Goal: Task Accomplishment & Management: Manage account settings

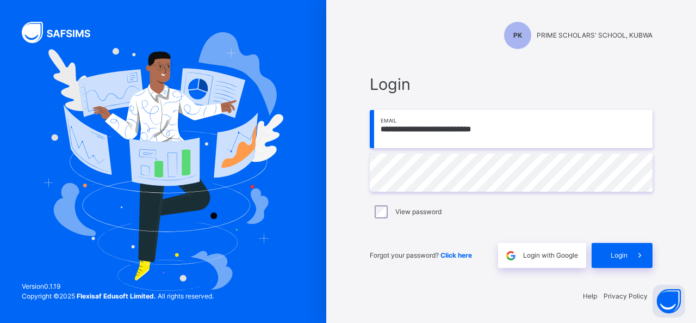
click at [462, 130] on input "**********" at bounding box center [511, 129] width 283 height 38
type input "**********"
click at [606, 255] on div "Login" at bounding box center [622, 255] width 61 height 25
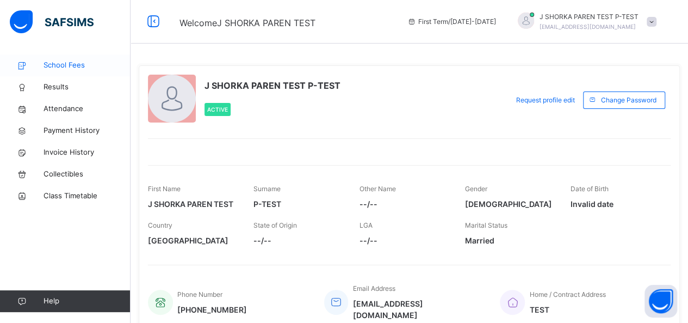
click at [85, 70] on span "School Fees" at bounding box center [87, 65] width 87 height 11
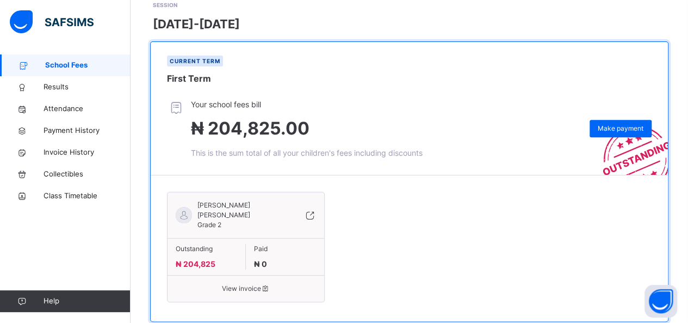
scroll to position [180, 0]
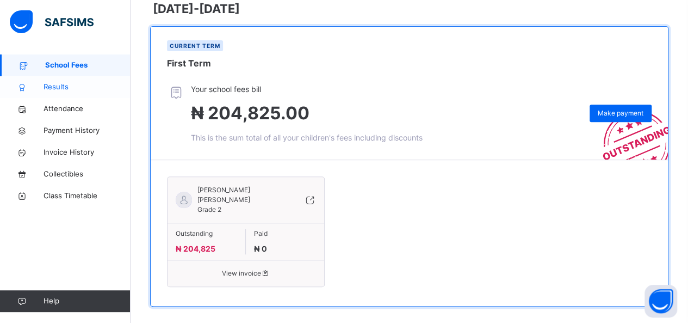
click at [53, 88] on span "Results" at bounding box center [87, 87] width 87 height 11
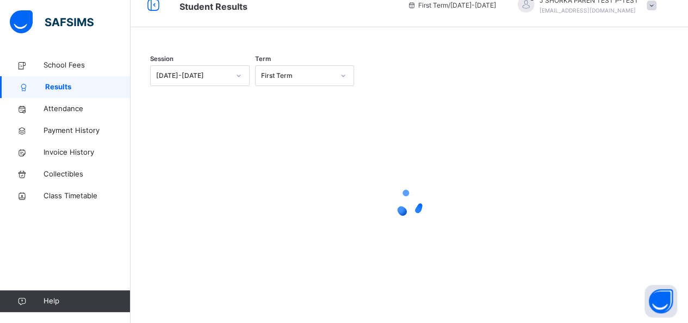
scroll to position [115, 0]
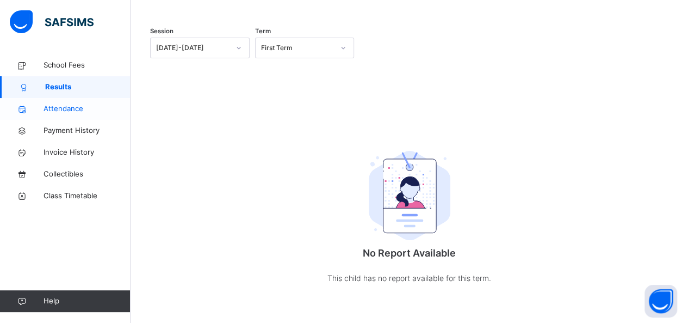
click at [65, 113] on span "Attendance" at bounding box center [87, 108] width 87 height 11
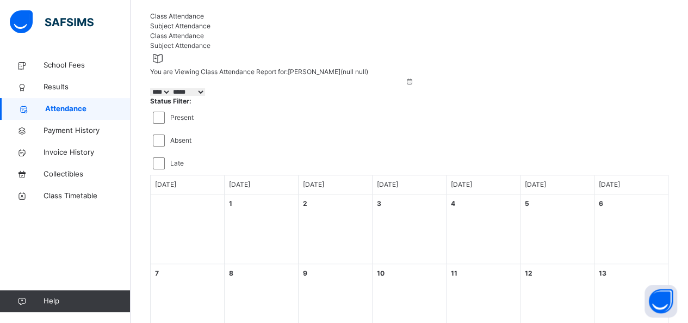
scroll to position [61, 0]
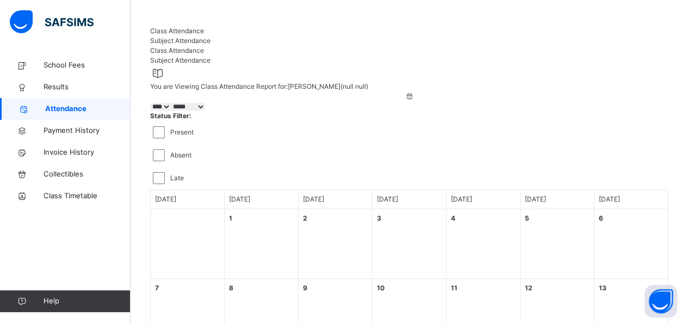
click at [211, 45] on span "Subject Attendance" at bounding box center [180, 40] width 60 height 8
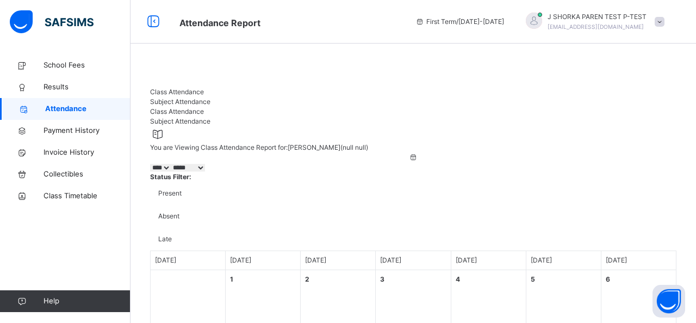
click at [198, 96] on span "Class Attendance" at bounding box center [177, 92] width 54 height 8
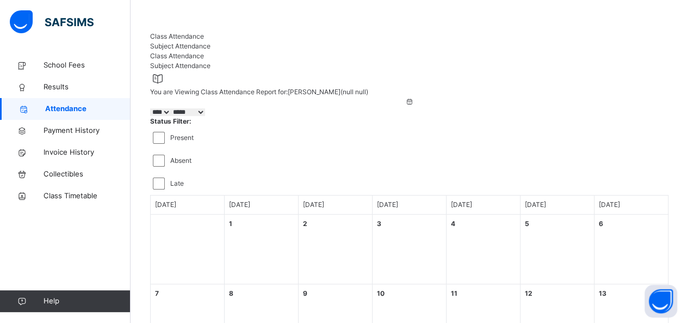
scroll to position [54, 0]
click at [350, 218] on div "2 Tuesday" at bounding box center [336, 250] width 74 height 70
click at [311, 215] on div "2 Tuesday" at bounding box center [336, 250] width 74 height 70
click at [205, 117] on select "***** ****** ********* ******* ******** ********" at bounding box center [188, 113] width 34 height 8
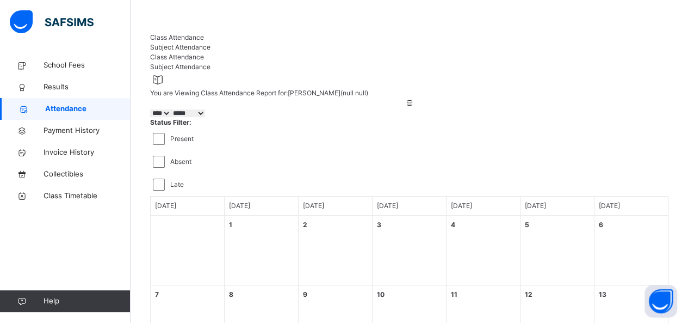
click at [405, 108] on icon at bounding box center [409, 103] width 9 height 10
click at [171, 117] on select "**** **** ****" at bounding box center [160, 113] width 21 height 8
click at [405, 108] on icon at bounding box center [409, 103] width 9 height 10
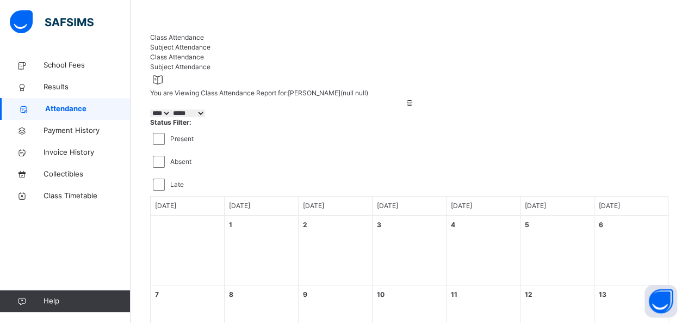
click at [405, 108] on icon at bounding box center [409, 103] width 9 height 10
click at [205, 117] on select "***** ****** ********* ******* ******** ********" at bounding box center [188, 113] width 34 height 8
click at [405, 108] on icon at bounding box center [409, 103] width 9 height 10
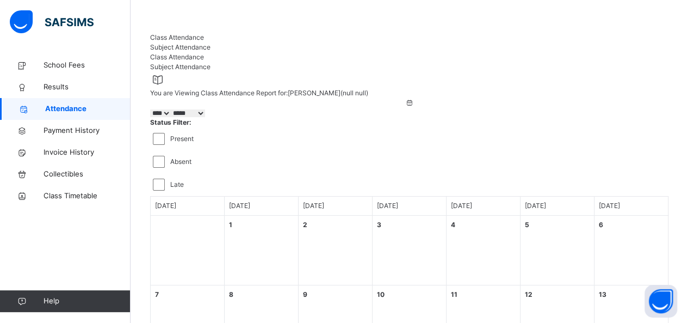
click at [405, 108] on icon at bounding box center [409, 103] width 9 height 10
click at [171, 117] on select "**** **** ****" at bounding box center [160, 113] width 21 height 8
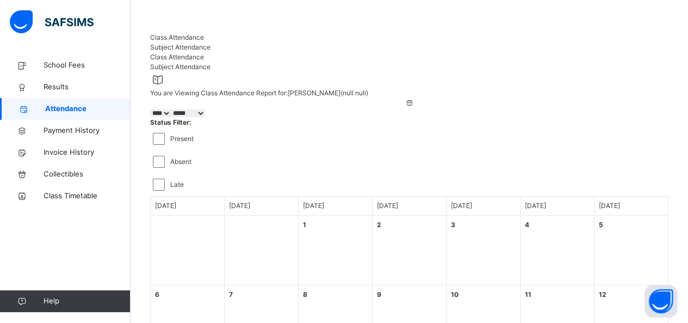
select select "****"
click at [171, 117] on select "**** **** ****" at bounding box center [160, 113] width 21 height 8
click at [205, 117] on select "***** ****** ********* ******* ******** ********" at bounding box center [188, 113] width 34 height 8
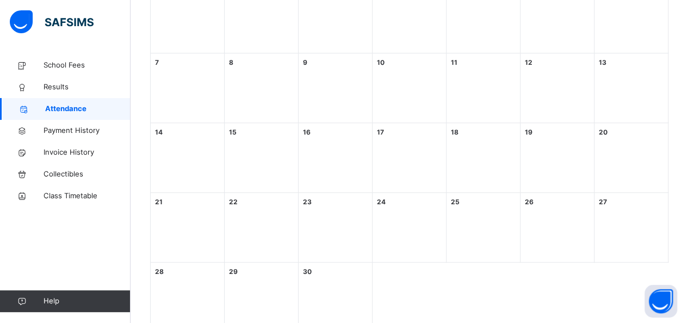
scroll to position [306, 0]
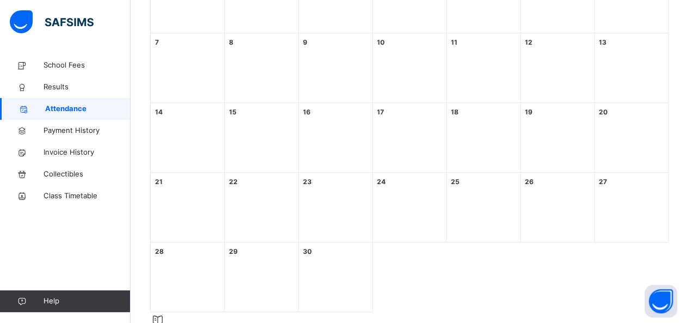
click at [354, 114] on div "16 Tuesday" at bounding box center [336, 138] width 74 height 70
drag, startPoint x: 306, startPoint y: 105, endPoint x: 315, endPoint y: 101, distance: 10.5
click at [307, 105] on div "16 Tuesday" at bounding box center [336, 138] width 74 height 70
drag, startPoint x: 315, startPoint y: 101, endPoint x: 327, endPoint y: 102, distance: 12.0
click at [320, 103] on div "16 Tuesday" at bounding box center [336, 138] width 74 height 70
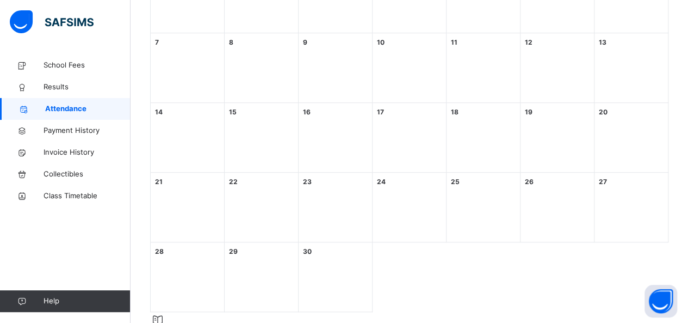
click at [401, 103] on div "17 Wednesday" at bounding box center [410, 138] width 74 height 70
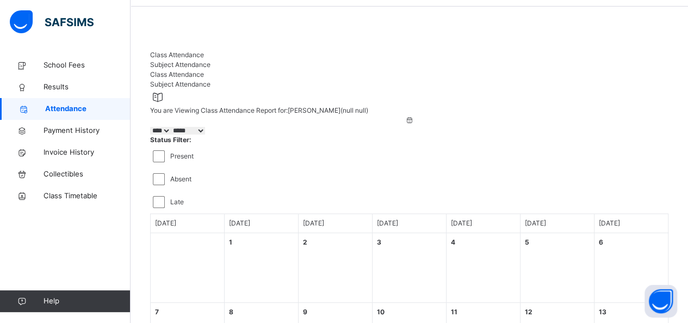
scroll to position [54, 0]
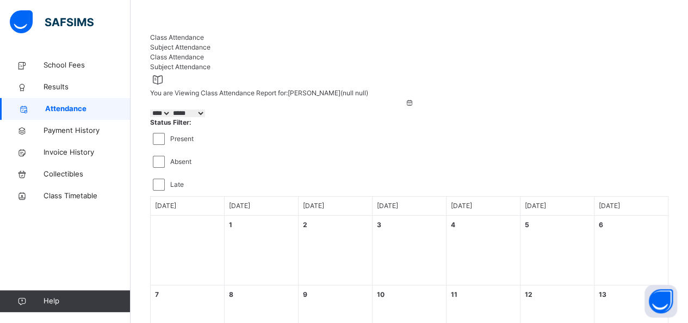
click at [416, 178] on div "Late" at bounding box center [409, 184] width 513 height 12
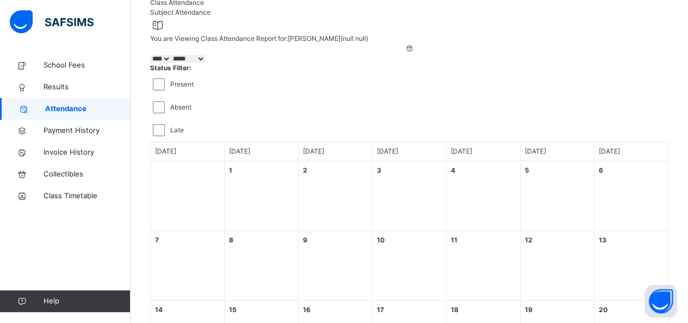
scroll to position [0, 0]
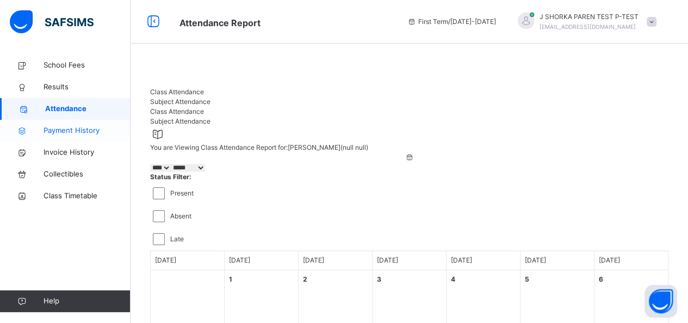
click at [81, 132] on span "Payment History" at bounding box center [87, 130] width 87 height 11
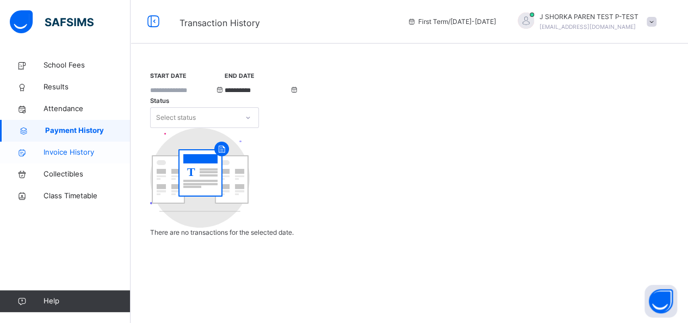
click at [69, 150] on span "Invoice History" at bounding box center [87, 152] width 87 height 11
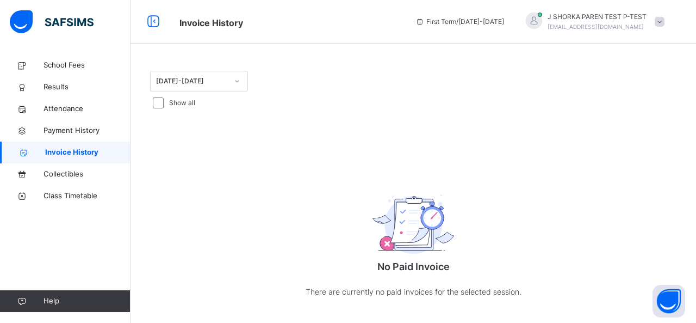
click at [231, 82] on div at bounding box center [237, 80] width 18 height 17
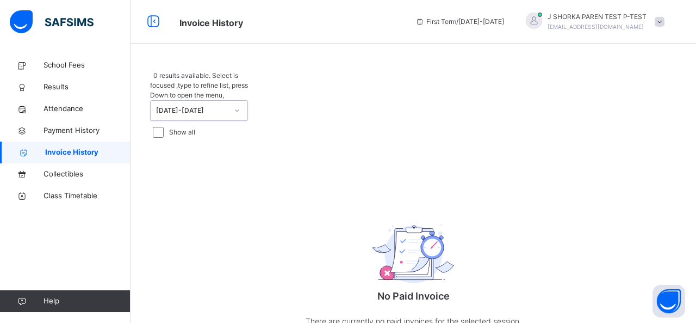
click at [231, 102] on div at bounding box center [237, 110] width 18 height 17
click at [660, 20] on span at bounding box center [660, 22] width 10 height 10
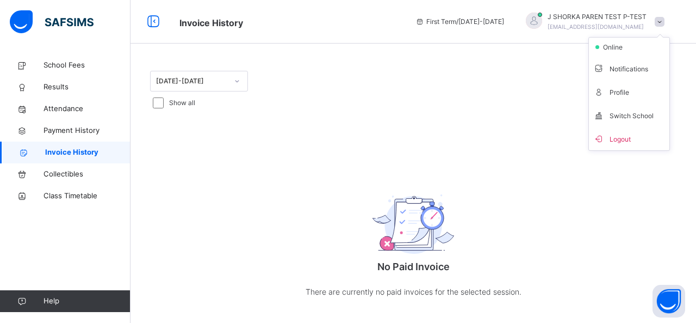
click at [660, 20] on span at bounding box center [660, 22] width 10 height 10
click at [78, 178] on span "Collectibles" at bounding box center [87, 174] width 87 height 11
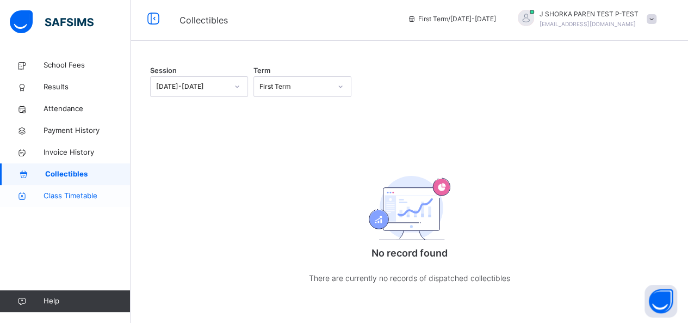
click at [85, 196] on span "Class Timetable" at bounding box center [87, 195] width 87 height 11
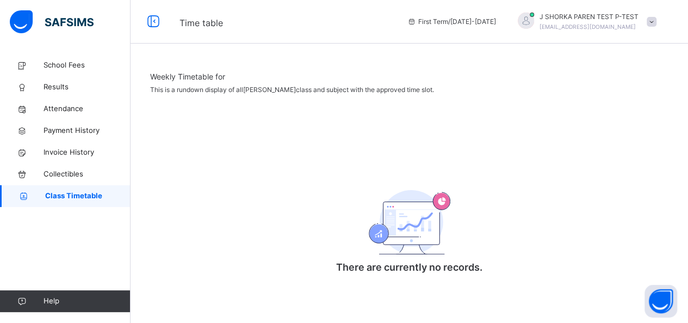
scroll to position [34, 0]
click at [194, 82] on span "Weekly Timetable for" at bounding box center [409, 76] width 518 height 11
click at [56, 60] on span "School Fees" at bounding box center [87, 65] width 87 height 11
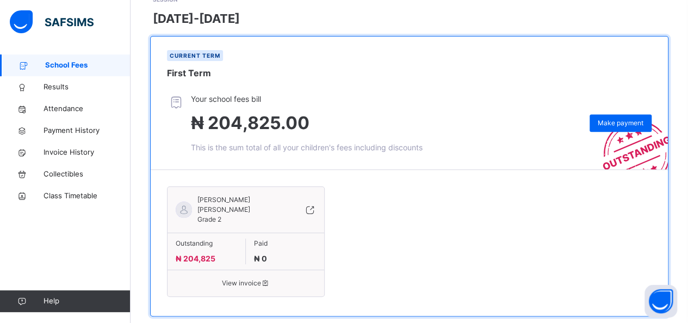
scroll to position [180, 0]
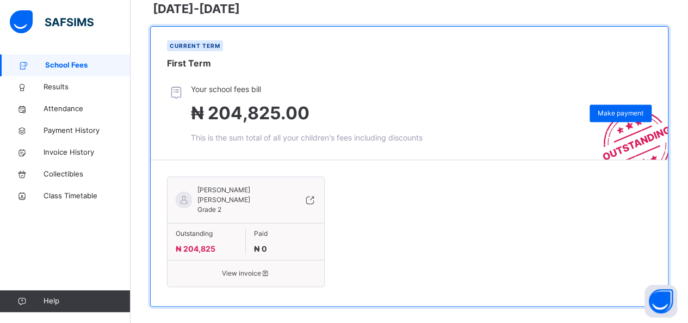
click at [265, 268] on span "View invoice" at bounding box center [246, 273] width 140 height 10
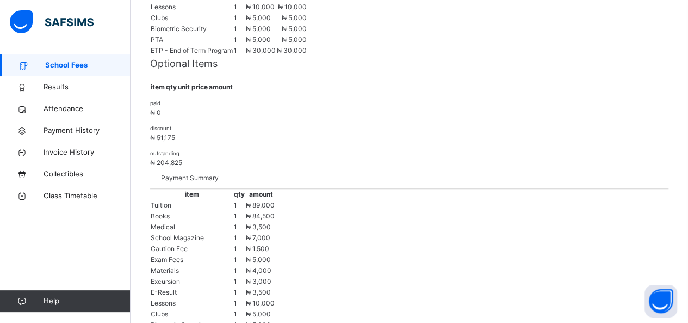
scroll to position [448, 0]
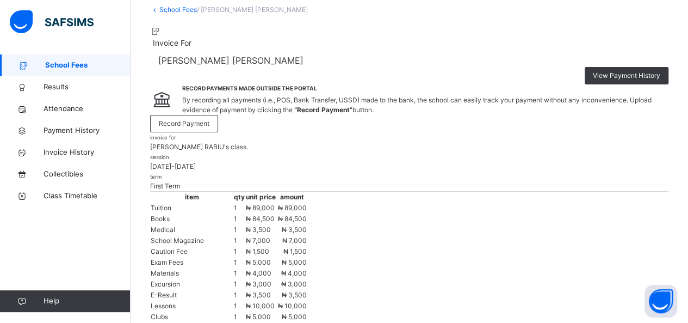
scroll to position [13, 0]
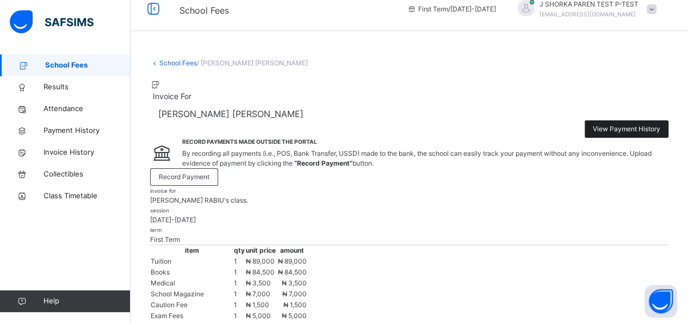
click at [629, 124] on span "View Payment History" at bounding box center [626, 129] width 67 height 10
click at [209, 172] on span "Record Payment" at bounding box center [184, 177] width 51 height 10
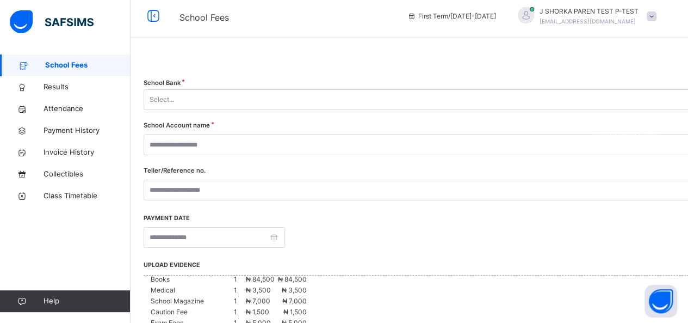
scroll to position [0, 0]
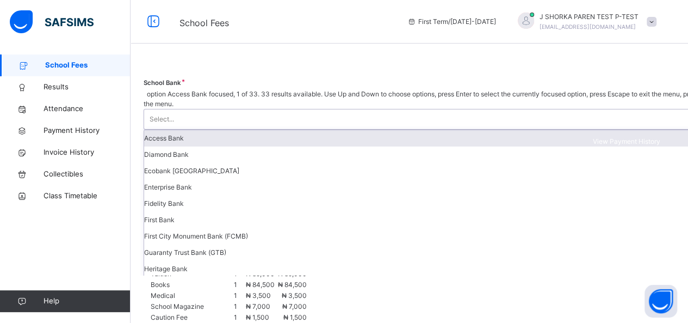
click at [630, 109] on div "Select..." at bounding box center [464, 119] width 640 height 20
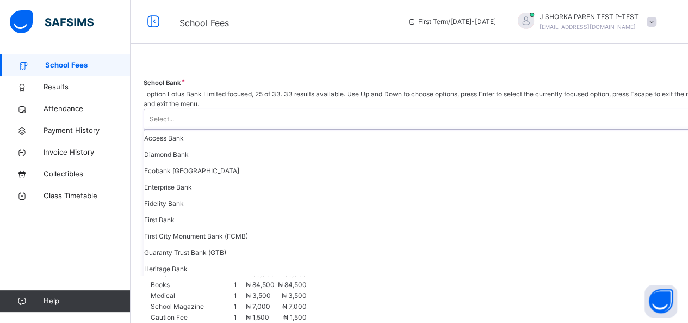
scroll to position [447, 0]
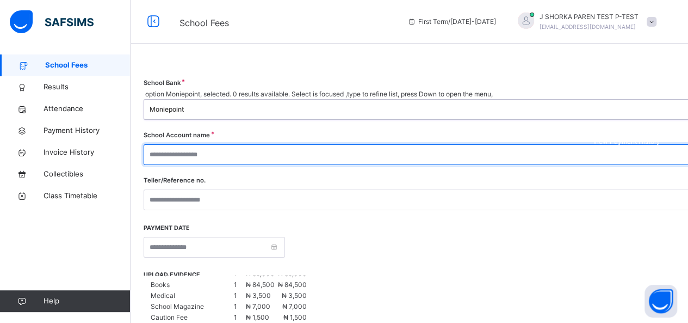
click at [541, 144] on input "text" at bounding box center [472, 154] width 657 height 21
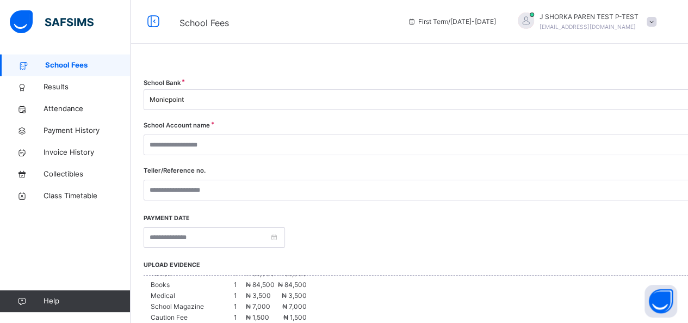
click at [555, 103] on div "Moniepoint" at bounding box center [468, 100] width 636 height 10
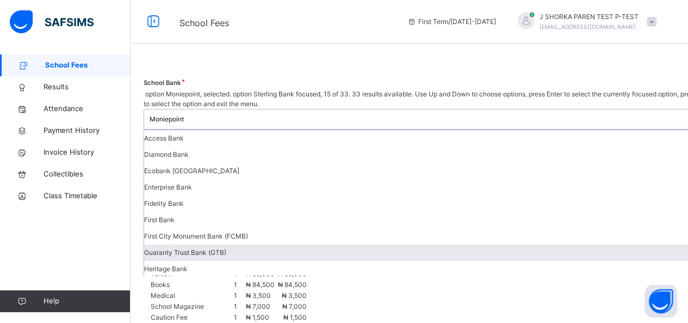
scroll to position [326, 0]
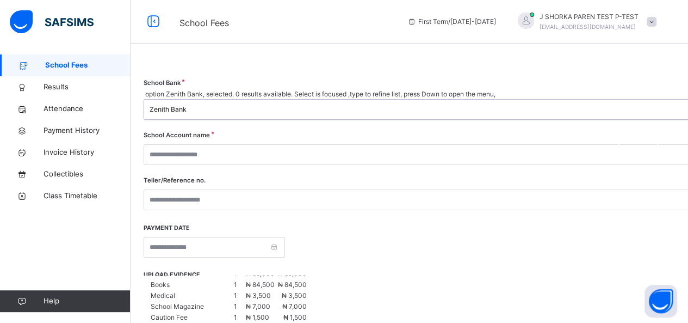
scroll to position [54, 0]
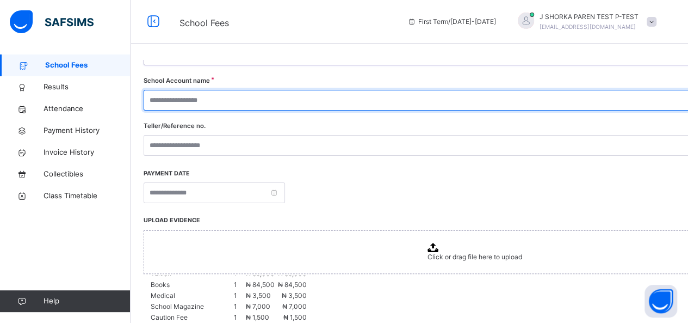
click at [570, 90] on input "text" at bounding box center [472, 100] width 657 height 21
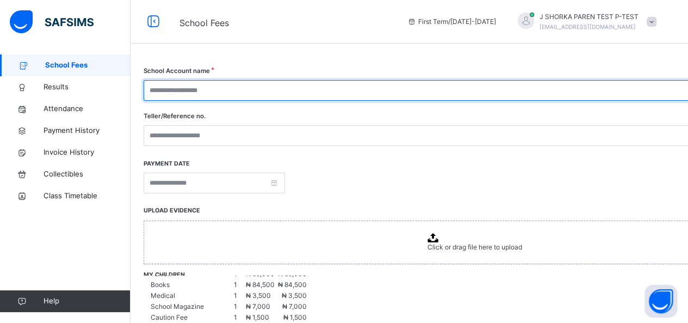
click at [570, 90] on input "text" at bounding box center [472, 90] width 657 height 21
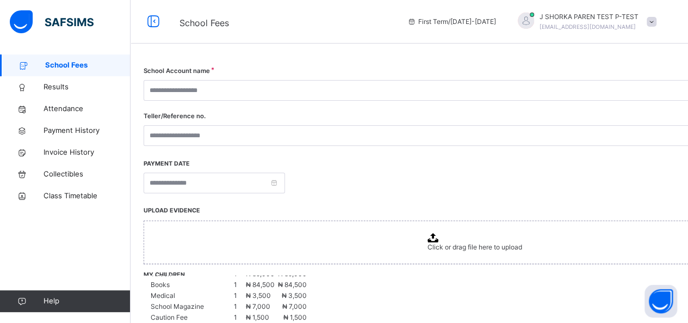
click at [611, 178] on div at bounding box center [475, 182] width 662 height 21
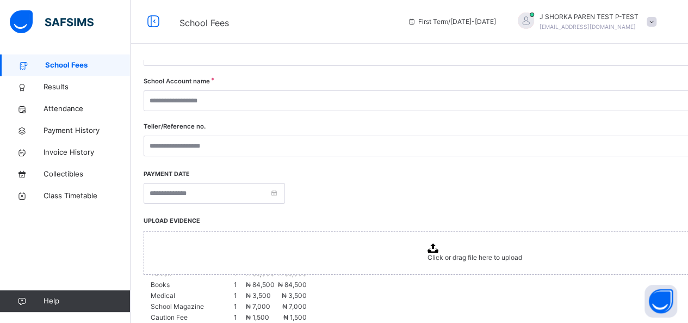
scroll to position [38, 0]
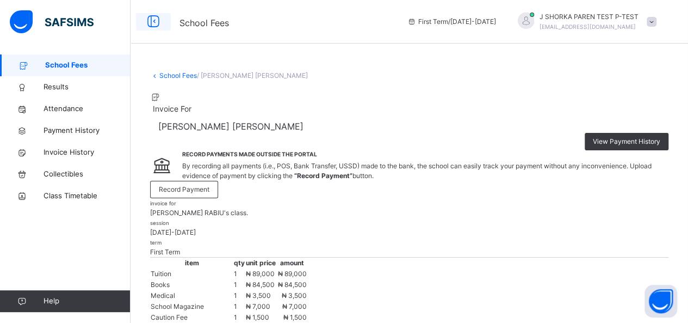
click at [156, 24] on icon at bounding box center [153, 22] width 18 height 20
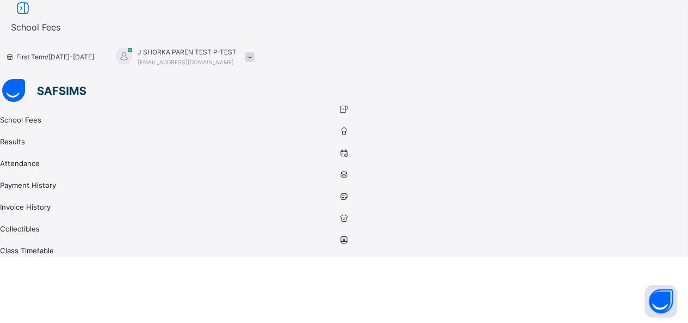
drag, startPoint x: 16, startPoint y: 75, endPoint x: 54, endPoint y: 39, distance: 51.6
click at [17, 104] on link "School Fees" at bounding box center [344, 115] width 688 height 22
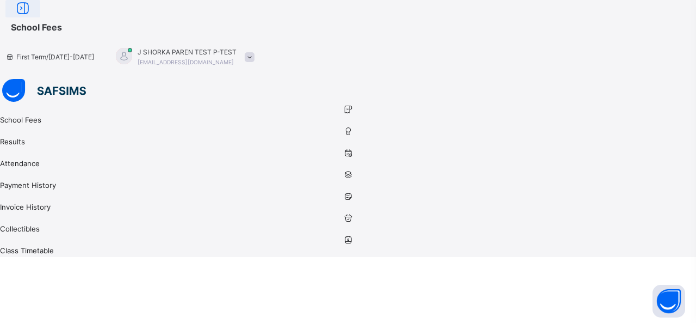
click at [32, 18] on icon at bounding box center [23, 9] width 18 height 20
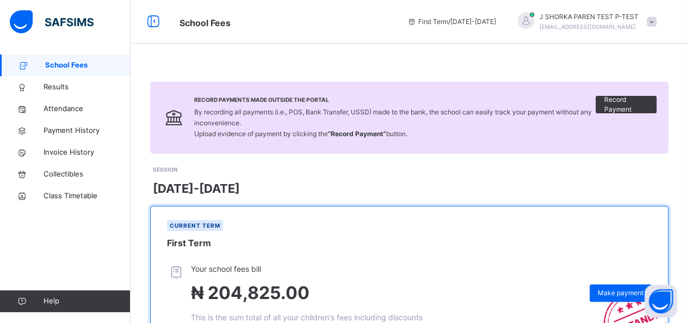
click at [56, 20] on img at bounding box center [52, 21] width 84 height 23
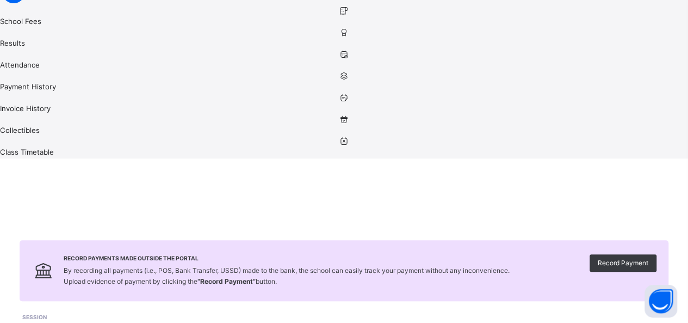
scroll to position [169, 0]
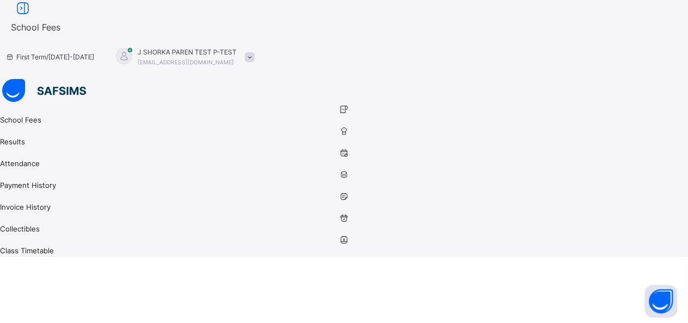
click at [255, 52] on span at bounding box center [250, 57] width 10 height 10
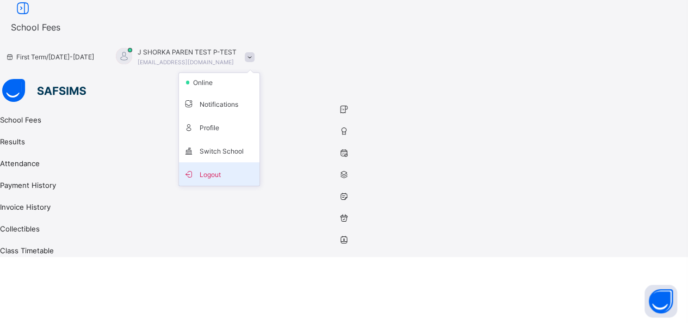
click at [255, 166] on span "Logout" at bounding box center [219, 173] width 72 height 15
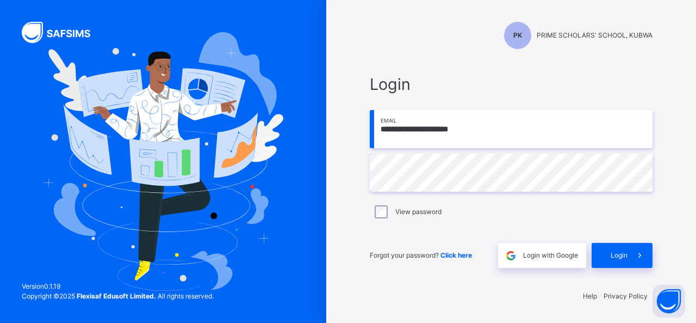
click at [457, 134] on input "**********" at bounding box center [511, 129] width 283 height 38
type input "**********"
click at [615, 257] on span "Login" at bounding box center [619, 255] width 17 height 10
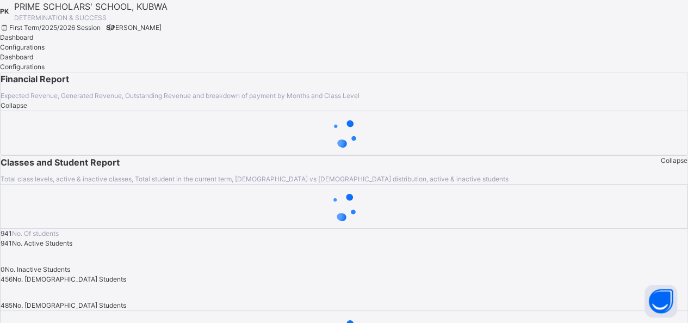
click at [45, 51] on span "Configurations" at bounding box center [22, 47] width 45 height 8
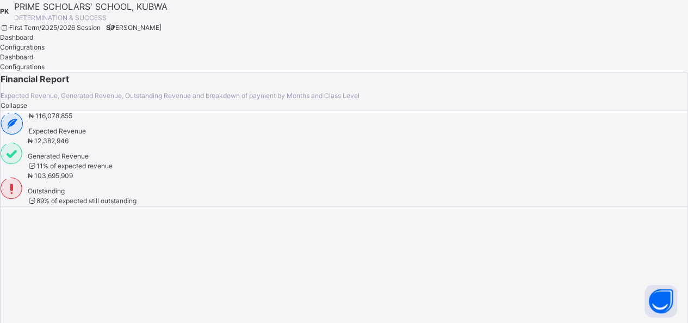
click at [162, 23] on span "SHORKA JOEL" at bounding box center [135, 27] width 53 height 8
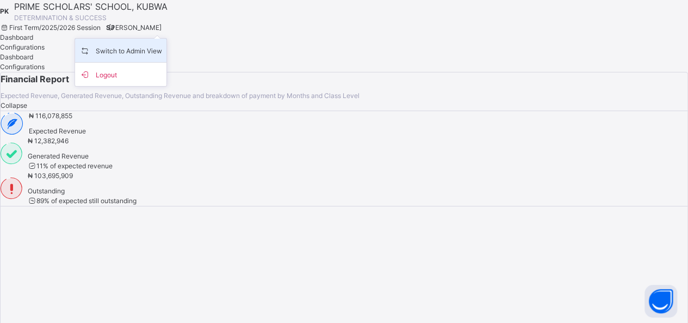
click at [162, 51] on span "Switch to Admin View" at bounding box center [120, 50] width 83 height 15
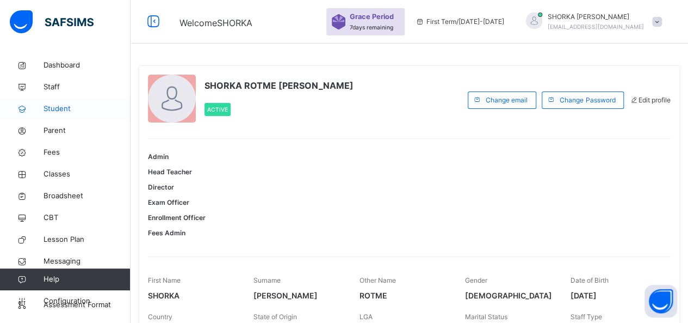
click at [71, 101] on link "Student" at bounding box center [65, 109] width 131 height 22
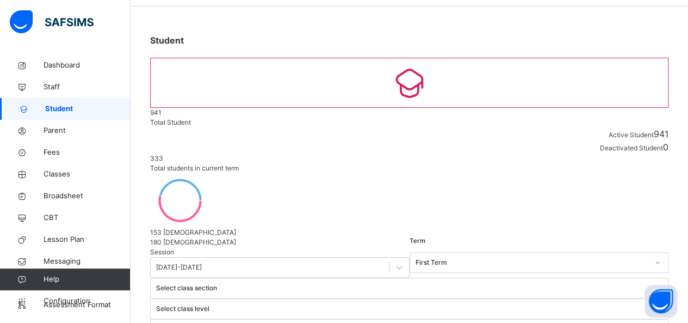
scroll to position [54, 0]
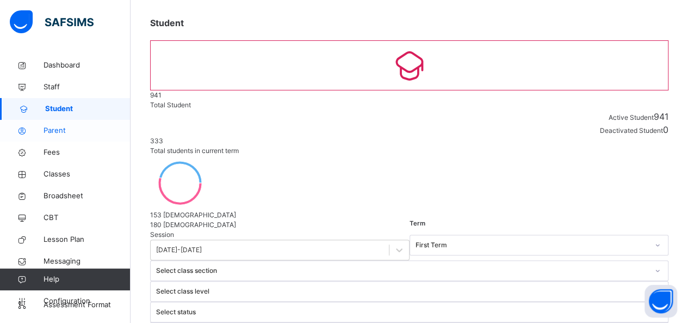
click at [58, 131] on span "Parent" at bounding box center [87, 130] width 87 height 11
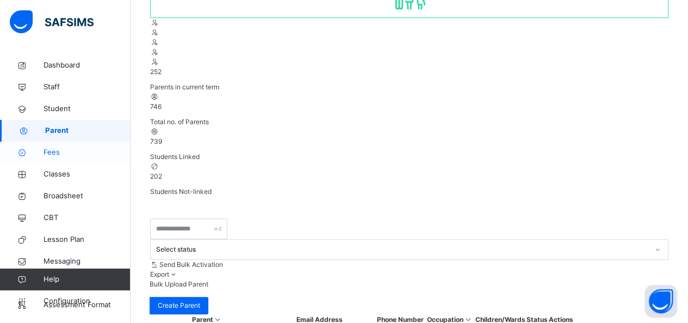
scroll to position [109, 0]
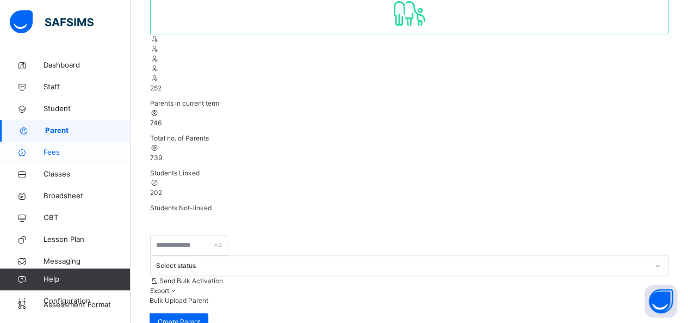
click at [63, 153] on span "Fees" at bounding box center [87, 152] width 87 height 11
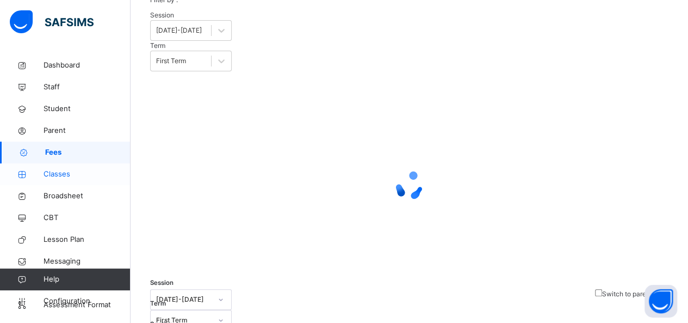
scroll to position [81, 0]
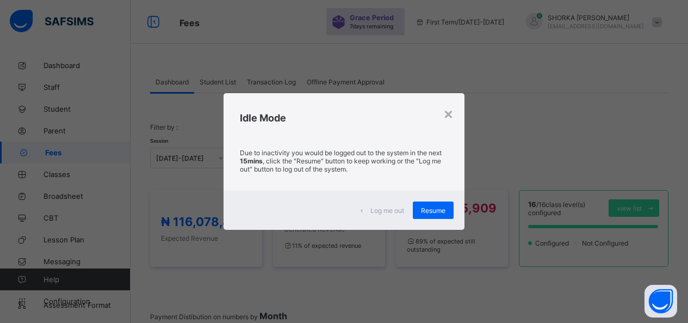
click at [67, 243] on div "× Idle Mode Due to inactivity you would be logged out to the system in the next…" at bounding box center [344, 161] width 688 height 323
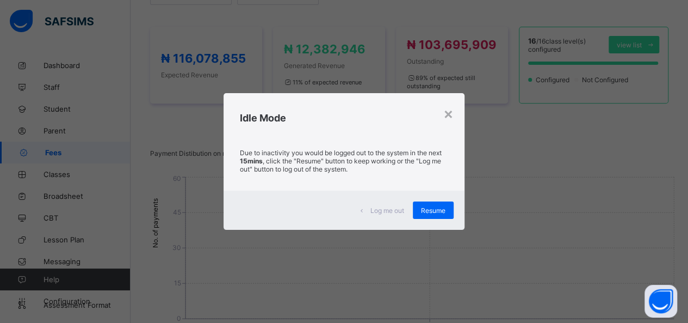
scroll to position [163, 0]
click at [437, 214] on div "Resume" at bounding box center [433, 209] width 41 height 17
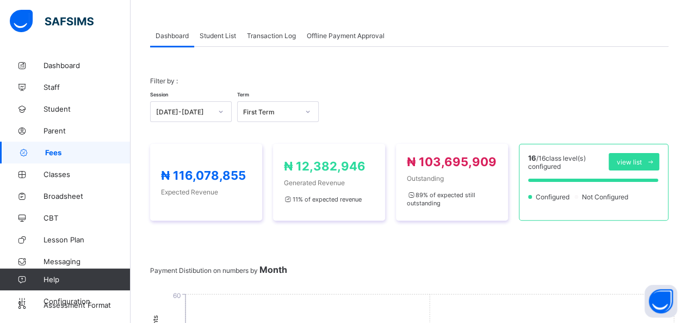
scroll to position [0, 0]
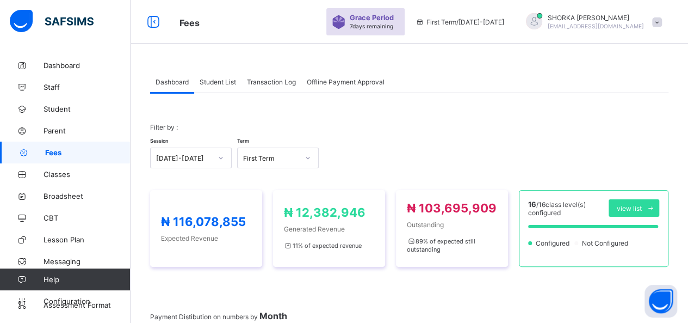
click at [273, 80] on span "Transaction Log" at bounding box center [271, 82] width 49 height 8
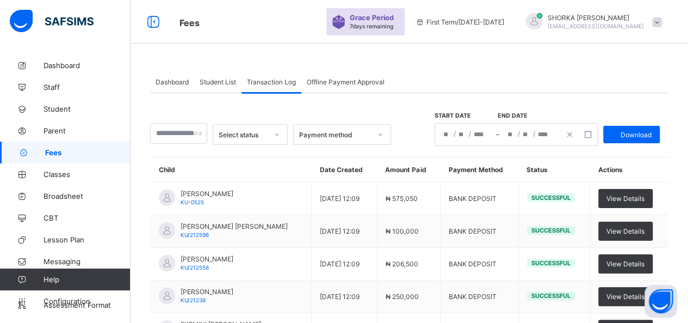
click at [370, 84] on span "Offline Payment Approval" at bounding box center [346, 82] width 78 height 8
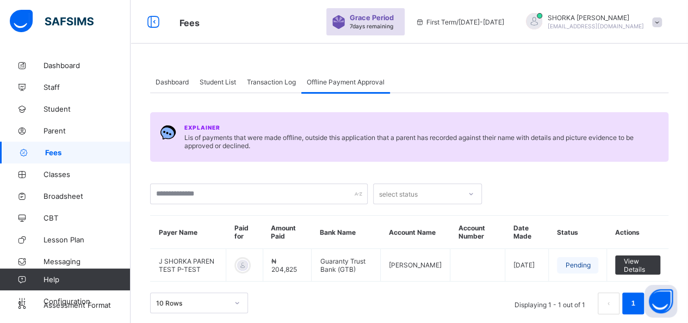
scroll to position [5, 0]
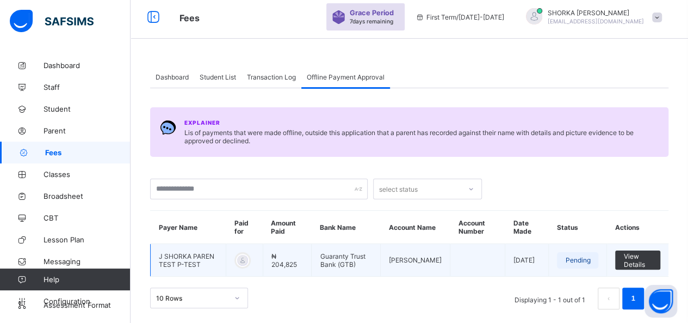
click at [353, 262] on td "Guaranty Trust Bank (GTB)" at bounding box center [346, 260] width 69 height 33
click at [355, 264] on td "Guaranty Trust Bank (GTB)" at bounding box center [346, 260] width 69 height 33
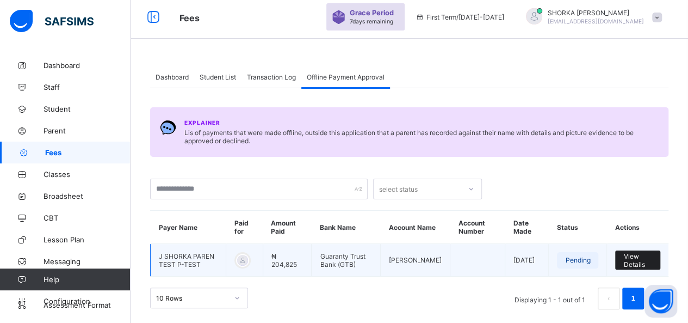
click at [634, 255] on span "View Details" at bounding box center [637, 260] width 29 height 16
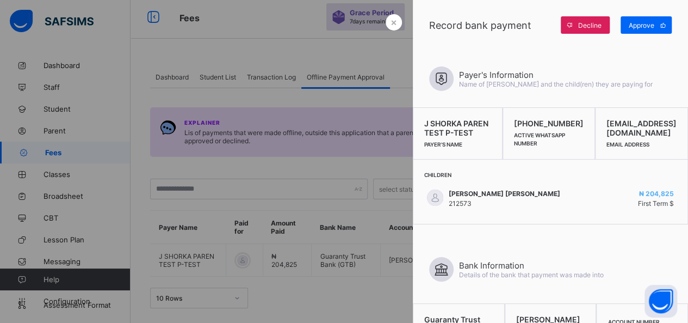
click at [268, 52] on div at bounding box center [344, 161] width 688 height 323
